Goal: Share content: Share content

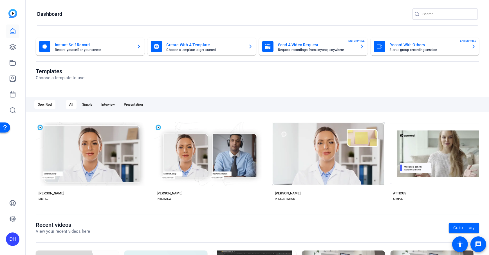
click at [179, 81] on div "Templates Choose a template to use" at bounding box center [258, 78] width 444 height 21
click at [178, 81] on div "Templates Choose a template to use" at bounding box center [258, 78] width 444 height 21
click at [154, 19] on openreel-page-title "Dashboard" at bounding box center [257, 13] width 441 height 11
click at [15, 148] on div "DH" at bounding box center [12, 127] width 25 height 255
click at [11, 63] on icon at bounding box center [12, 62] width 7 height 7
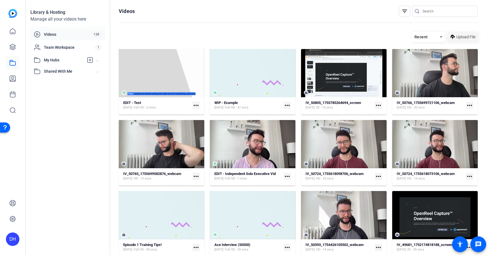
click at [366, 39] on span "Upload File" at bounding box center [466, 37] width 19 height 6
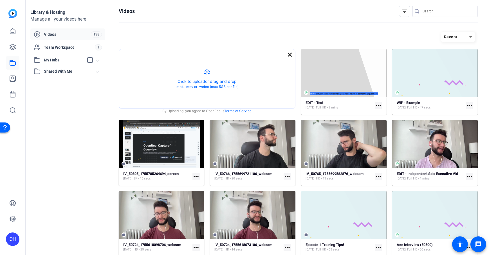
click at [289, 56] on mat-icon "close" at bounding box center [290, 54] width 7 height 7
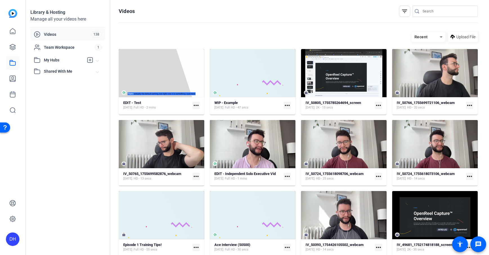
click at [66, 114] on div "Library & Hosting Manage all your videos here Videos 138 Team Workspace 1 My Hu…" at bounding box center [68, 127] width 84 height 255
click at [64, 140] on div "Library & Hosting Manage all your videos here Videos 138 Team Workspace 1 My Hu…" at bounding box center [68, 127] width 84 height 255
click at [15, 79] on icon at bounding box center [12, 78] width 7 height 7
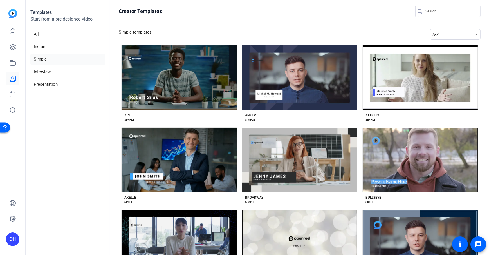
click at [17, 79] on link at bounding box center [13, 79] width 14 height 14
click at [14, 79] on icon at bounding box center [12, 78] width 7 height 7
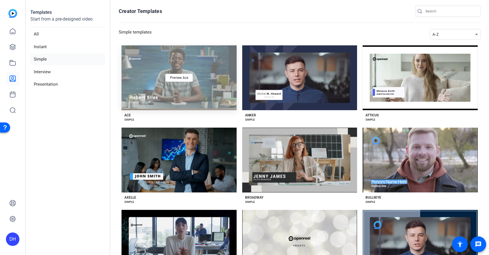
click at [169, 101] on div "Preview Ace" at bounding box center [179, 77] width 115 height 65
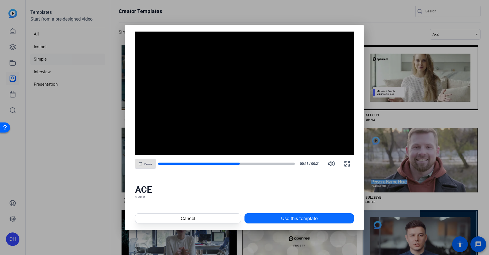
click at [313, 184] on span "Use this template" at bounding box center [299, 218] width 37 height 7
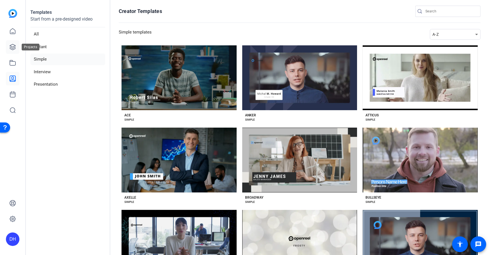
click at [15, 50] on icon at bounding box center [12, 47] width 7 height 7
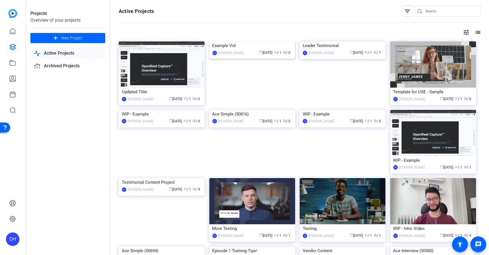
click at [238, 50] on div "Example Vid" at bounding box center [253, 45] width 80 height 8
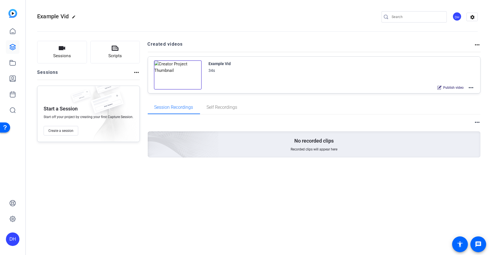
click at [366, 87] on mat-icon "more_horiz" at bounding box center [471, 87] width 7 height 7
click at [366, 92] on span "Edit in Creator" at bounding box center [450, 94] width 39 height 7
click at [14, 63] on icon at bounding box center [12, 62] width 7 height 7
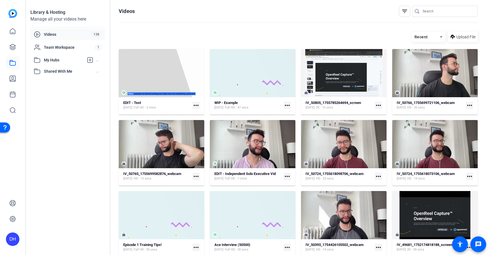
click at [14, 64] on icon at bounding box center [12, 62] width 7 height 7
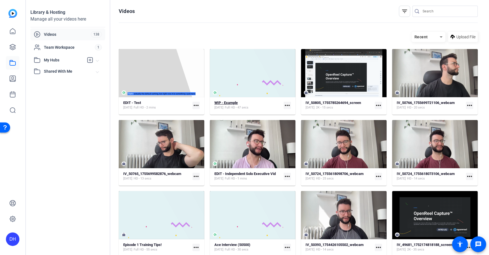
click at [229, 103] on strong "WIP - Example" at bounding box center [226, 103] width 23 height 4
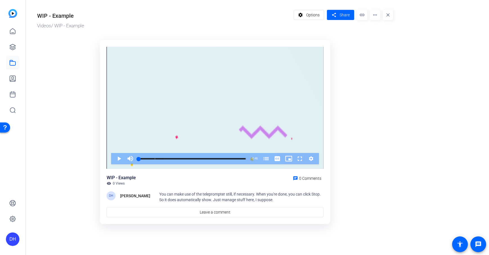
click at [366, 81] on or-hosting-video-details "WIP - Example Videos / WIP - Example settings Options share Share link more_hor…" at bounding box center [256, 116] width 461 height 232
click at [312, 17] on span "Options" at bounding box center [313, 15] width 14 height 11
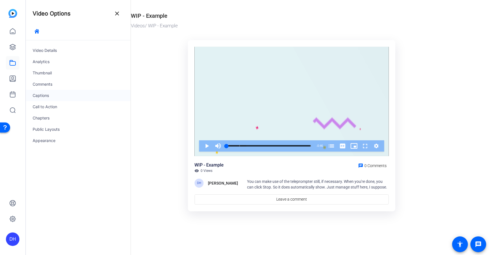
click at [65, 97] on div "Captions" at bounding box center [78, 95] width 105 height 11
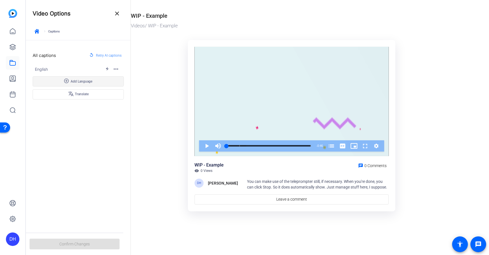
click at [93, 78] on span at bounding box center [78, 82] width 91 height 14
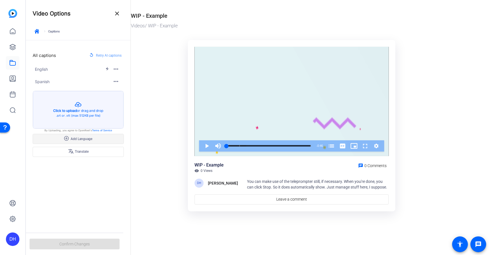
click at [117, 139] on span at bounding box center [78, 139] width 91 height 14
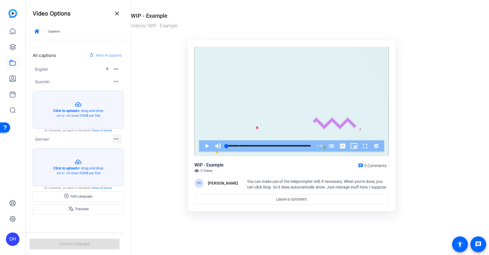
click at [113, 141] on mat-icon "more_horiz" at bounding box center [116, 138] width 7 height 7
click at [171, 161] on span "French" at bounding box center [171, 162] width 23 height 7
click at [130, 147] on div "All captions replay Retry AI captions English electric_bolt more_horiz Spanish …" at bounding box center [78, 127] width 105 height 174
click at [134, 143] on ktd-grid "Video Player is loading. Play Video Play Mute Current Time 0:00 / Duration 0:46…" at bounding box center [292, 127] width 322 height 180
click at [151, 135] on ktd-grid "Video Player is loading. Play Video Play Mute Current Time 0:00 / Duration 0:46…" at bounding box center [292, 127] width 322 height 180
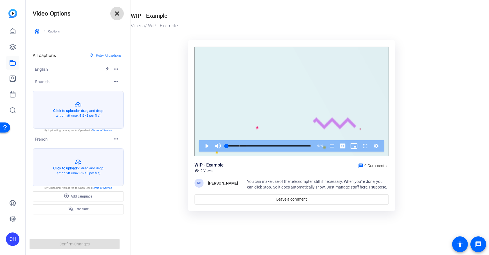
click at [118, 15] on mat-icon "close" at bounding box center [117, 13] width 7 height 7
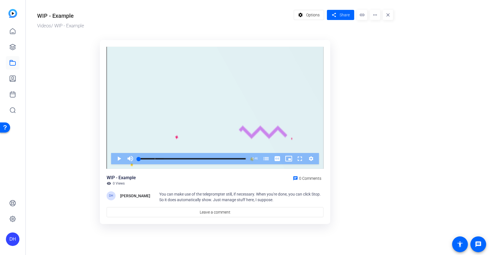
click at [366, 106] on ktd-grid "Video Player is loading. Play Video Play Mute Current Time 0:00 / Duration 0:46…" at bounding box center [215, 132] width 356 height 191
click at [313, 13] on span "Options" at bounding box center [313, 15] width 14 height 11
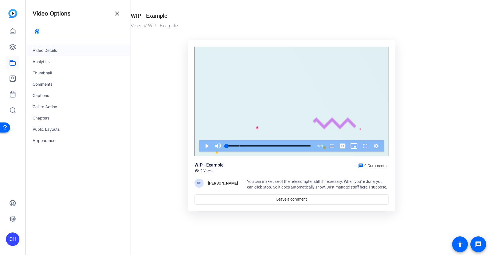
click at [63, 51] on div "Video Details" at bounding box center [78, 50] width 105 height 11
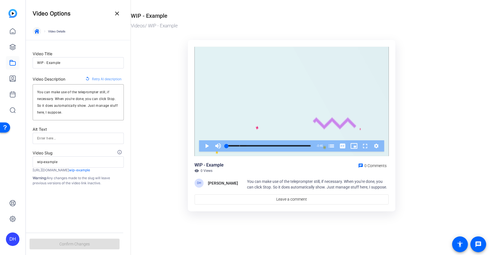
click at [35, 32] on icon "button" at bounding box center [37, 31] width 5 height 5
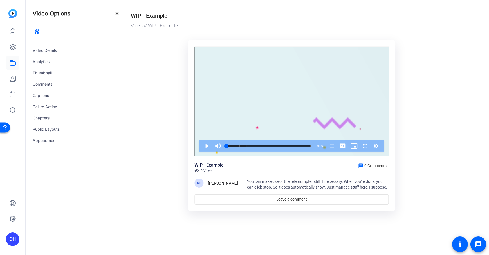
click at [161, 114] on ktd-grid "Video Player is loading. Play Video Play Mute Current Time 0:00 / Duration 0:46…" at bounding box center [292, 127] width 322 height 180
click at [118, 12] on mat-icon "close" at bounding box center [117, 13] width 7 height 7
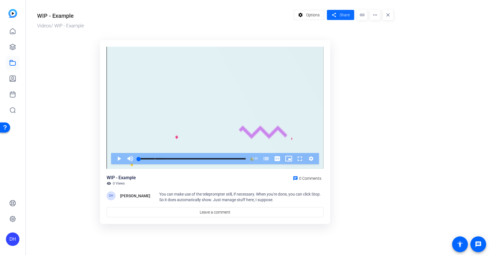
click at [341, 17] on span "Share" at bounding box center [345, 15] width 10 height 6
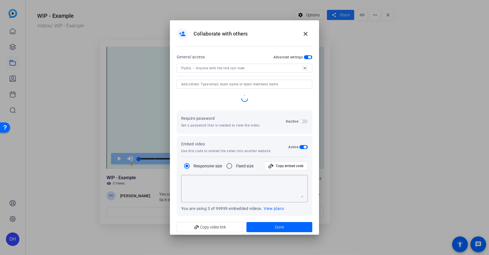
type textarea "<iframe width="100%" height="100%" src="[URL][DOMAIN_NAME]" title="OpenReel Vid…"
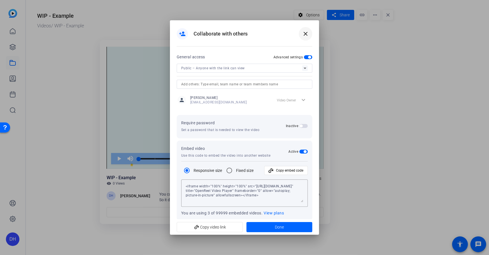
click at [303, 34] on mat-icon "close" at bounding box center [305, 33] width 7 height 7
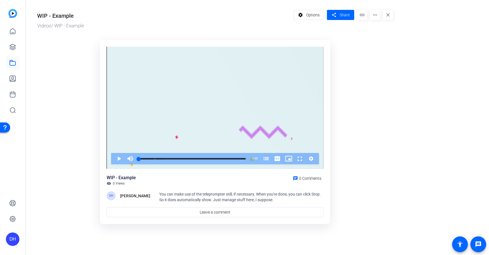
click at [366, 17] on mat-icon "more_horiz" at bounding box center [375, 15] width 10 height 10
click at [348, 73] on div at bounding box center [244, 127] width 489 height 255
click at [366, 10] on mat-icon "close" at bounding box center [388, 15] width 10 height 10
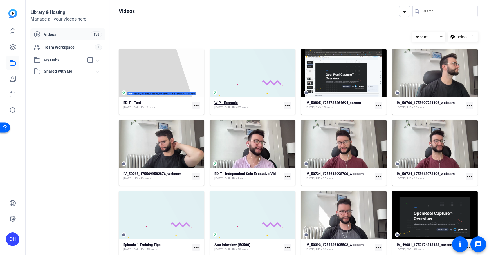
click at [232, 103] on strong "WIP - Example" at bounding box center [226, 103] width 23 height 4
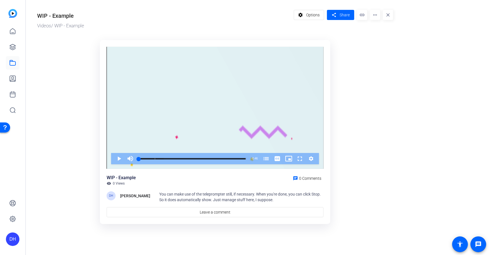
click at [366, 15] on mat-icon "more_horiz" at bounding box center [375, 15] width 10 height 10
click at [349, 61] on div at bounding box center [244, 127] width 489 height 255
click at [351, 65] on ktd-grid "Video Player is loading. Play Video Play Mute Current Time 0:00 / Duration 0:46…" at bounding box center [215, 132] width 356 height 191
click at [366, 18] on mat-icon "more_horiz" at bounding box center [375, 15] width 10 height 10
click at [366, 102] on div at bounding box center [244, 127] width 489 height 255
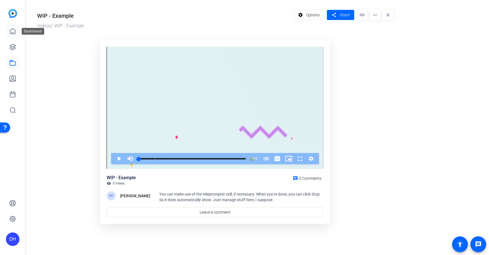
click at [8, 32] on link at bounding box center [13, 31] width 14 height 14
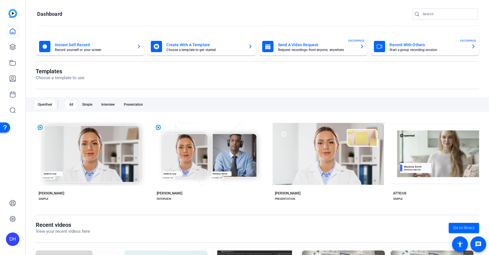
click at [30, 59] on div "Instant Self Record Record yourself or your screen Create With A Template Choos…" at bounding box center [257, 180] width 463 height 296
click at [101, 67] on openreel-dashboard-quick-actions "Instant Self Record Record yourself or your screen Create With A Template Choos…" at bounding box center [258, 52] width 444 height 30
click at [90, 18] on openreel-page-title "Dashboard" at bounding box center [257, 13] width 441 height 11
click at [144, 30] on openreel-divider-bar at bounding box center [257, 26] width 441 height 12
click at [101, 25] on div at bounding box center [257, 25] width 441 height 0
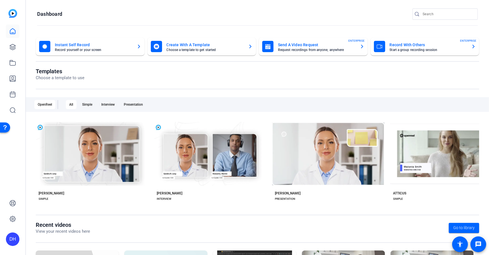
click at [192, 23] on openreel-divider-bar at bounding box center [257, 26] width 441 height 12
click at [149, 79] on openreel-page-title "Templates Choose a template to use" at bounding box center [258, 74] width 444 height 13
click at [12, 81] on icon at bounding box center [12, 78] width 7 height 7
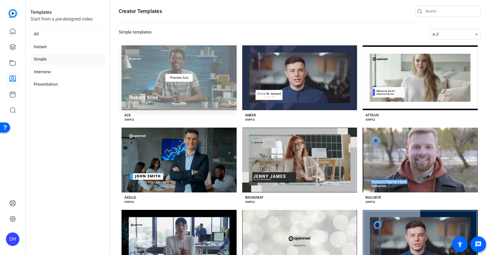
click at [158, 105] on div "Preview Ace" at bounding box center [179, 77] width 115 height 65
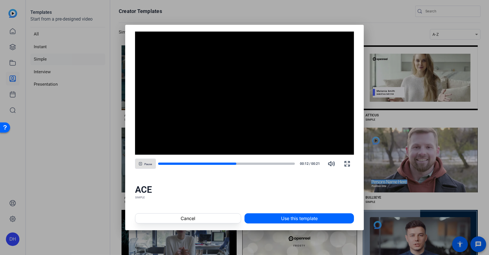
click at [270, 184] on div "ACE" at bounding box center [244, 189] width 219 height 11
click at [293, 184] on span "Use this template" at bounding box center [299, 218] width 37 height 7
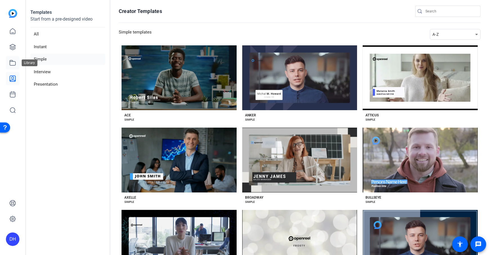
click at [11, 65] on icon at bounding box center [13, 62] width 6 height 5
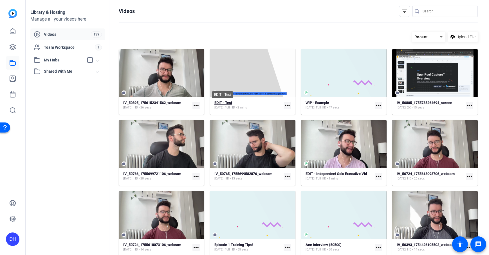
click at [222, 102] on strong "EDIT - Test" at bounding box center [224, 103] width 18 height 4
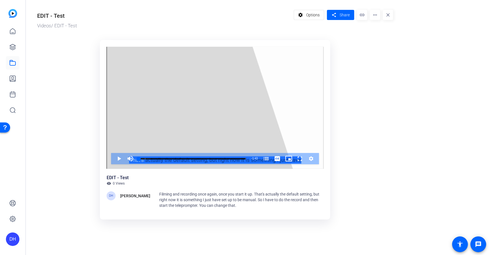
click at [366, 118] on ktd-grid "Video Player is loading. Play Video Play Mute Current Time 0:00 / Duration 1:43…" at bounding box center [215, 131] width 356 height 189
click at [343, 17] on span "Share" at bounding box center [345, 15] width 10 height 6
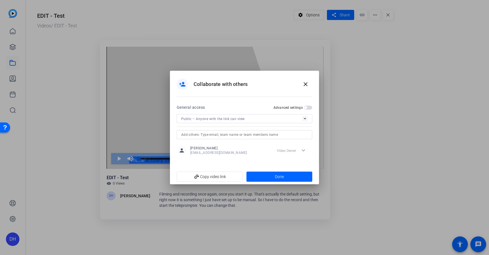
click at [217, 119] on span "Public – Anyone with the link can view" at bounding box center [213, 119] width 64 height 4
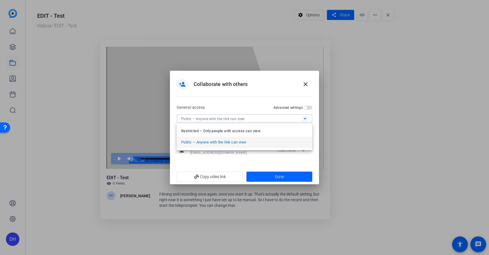
click at [240, 144] on span "Public – Anyone with the link can view" at bounding box center [213, 142] width 65 height 7
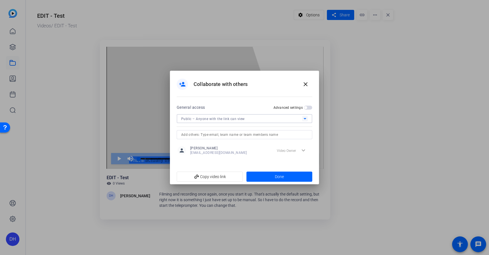
click at [309, 107] on span "button" at bounding box center [308, 108] width 8 height 4
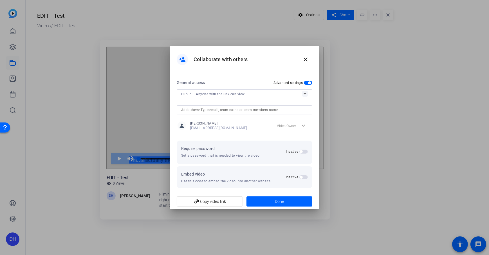
click at [305, 177] on span "button" at bounding box center [304, 177] width 8 height 4
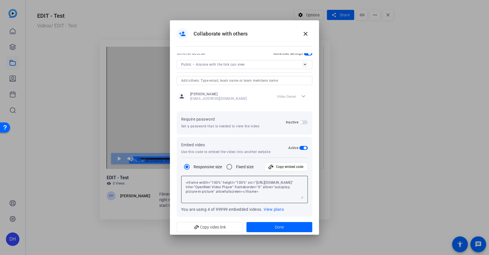
scroll to position [6, 0]
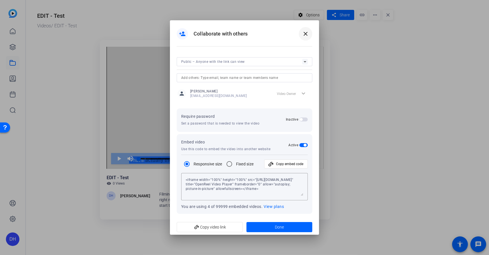
click at [307, 33] on mat-icon "close" at bounding box center [305, 33] width 7 height 7
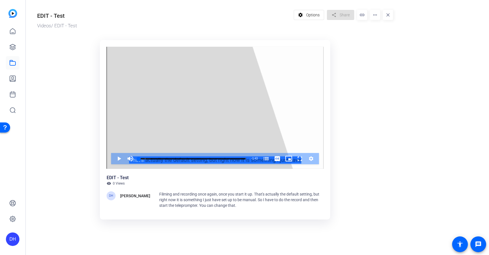
click at [356, 83] on ktd-grid "Video Player is loading. Play Video Play Mute Current Time 0:00 / Duration 1:43…" at bounding box center [215, 131] width 356 height 189
click at [366, 14] on mat-icon "more_horiz" at bounding box center [375, 15] width 10 height 10
